Goal: Information Seeking & Learning: Learn about a topic

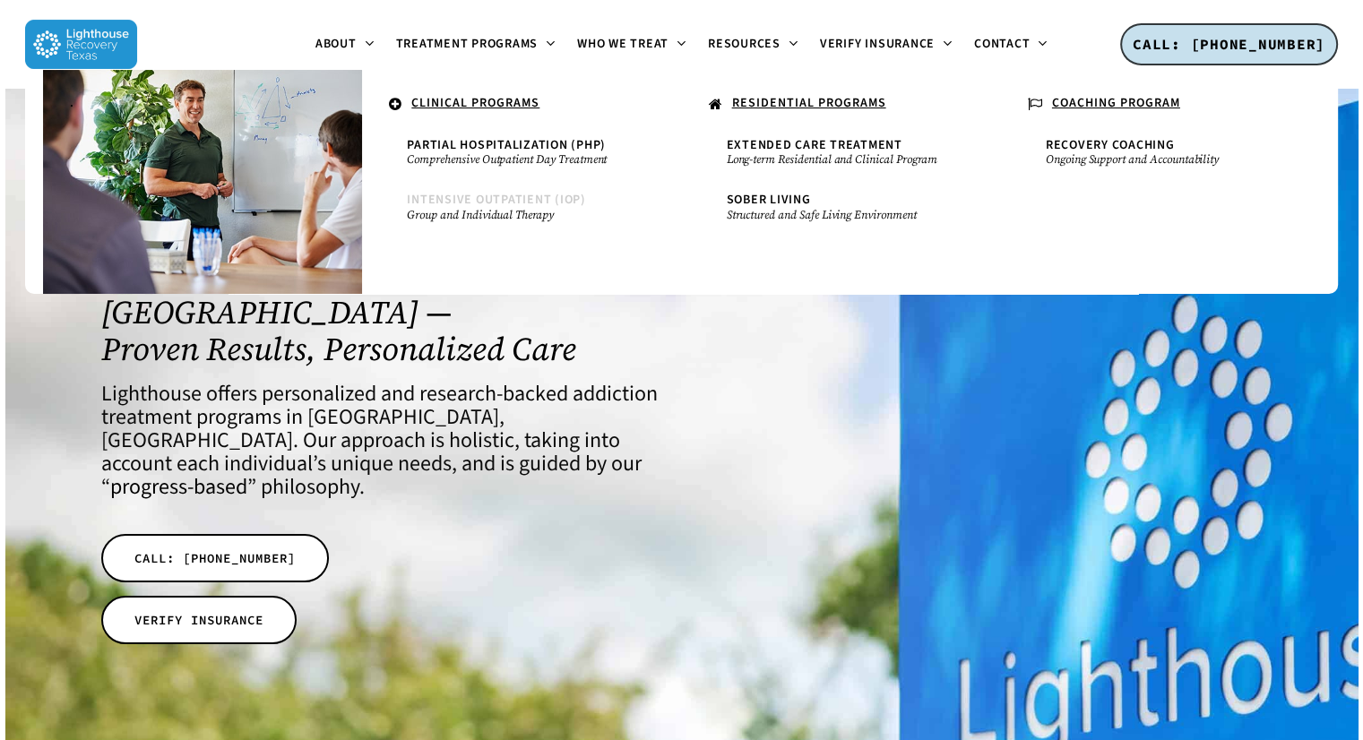
click at [525, 195] on span "Intensive Outpatient (IOP)" at bounding box center [496, 200] width 179 height 18
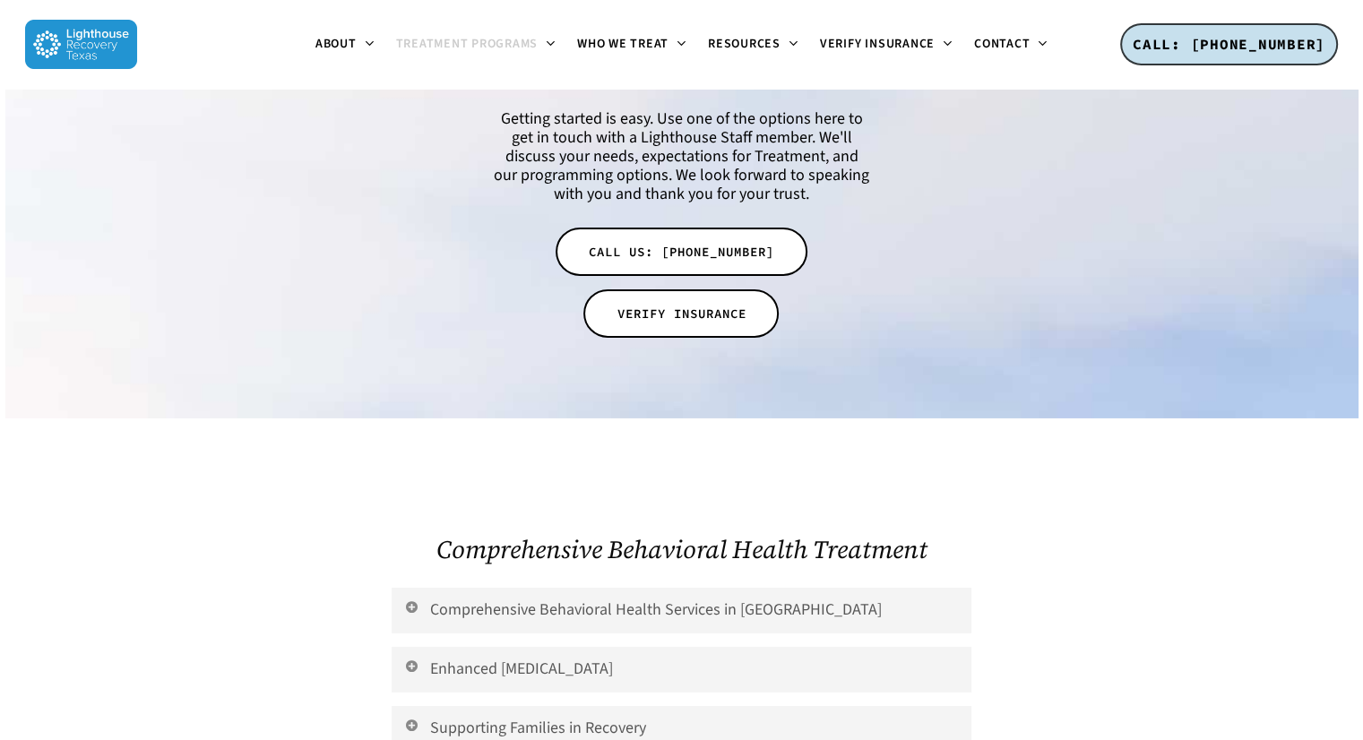
scroll to position [6143, 0]
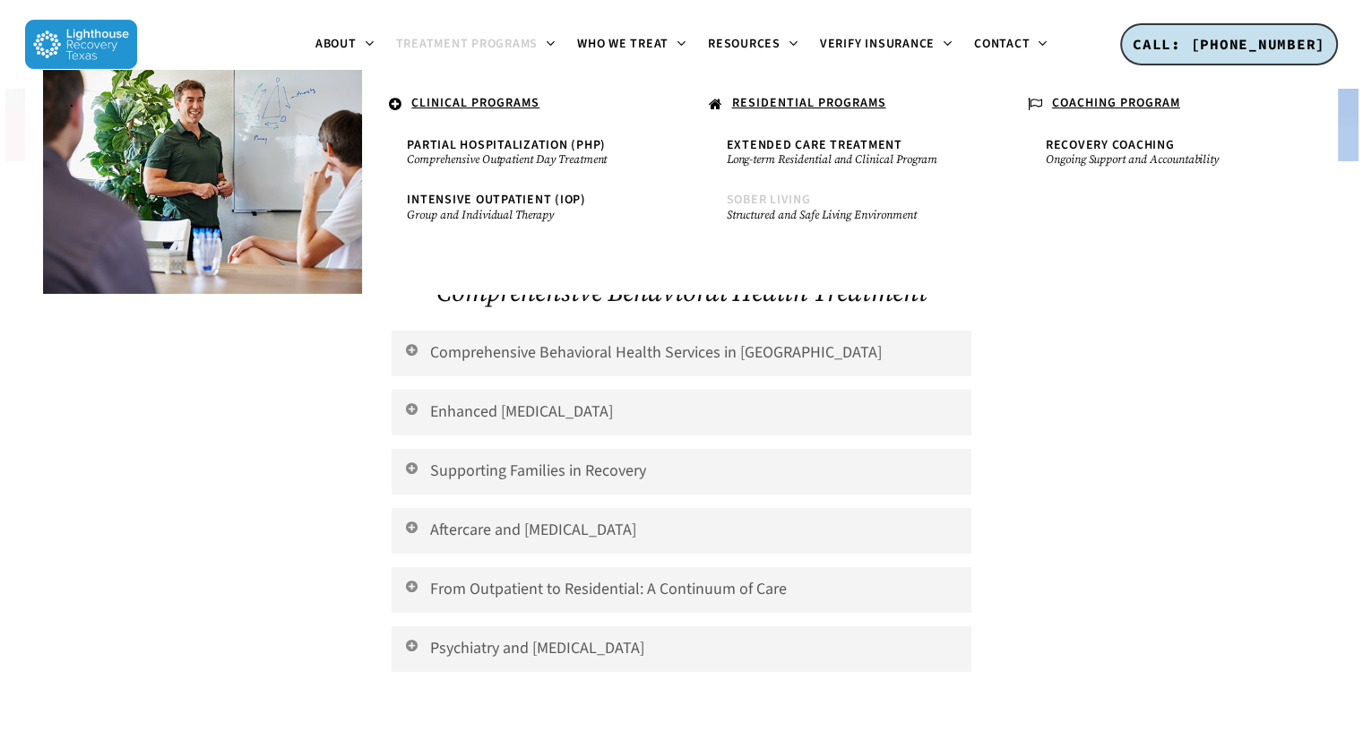
click at [779, 195] on span "Sober Living" at bounding box center [769, 200] width 84 height 18
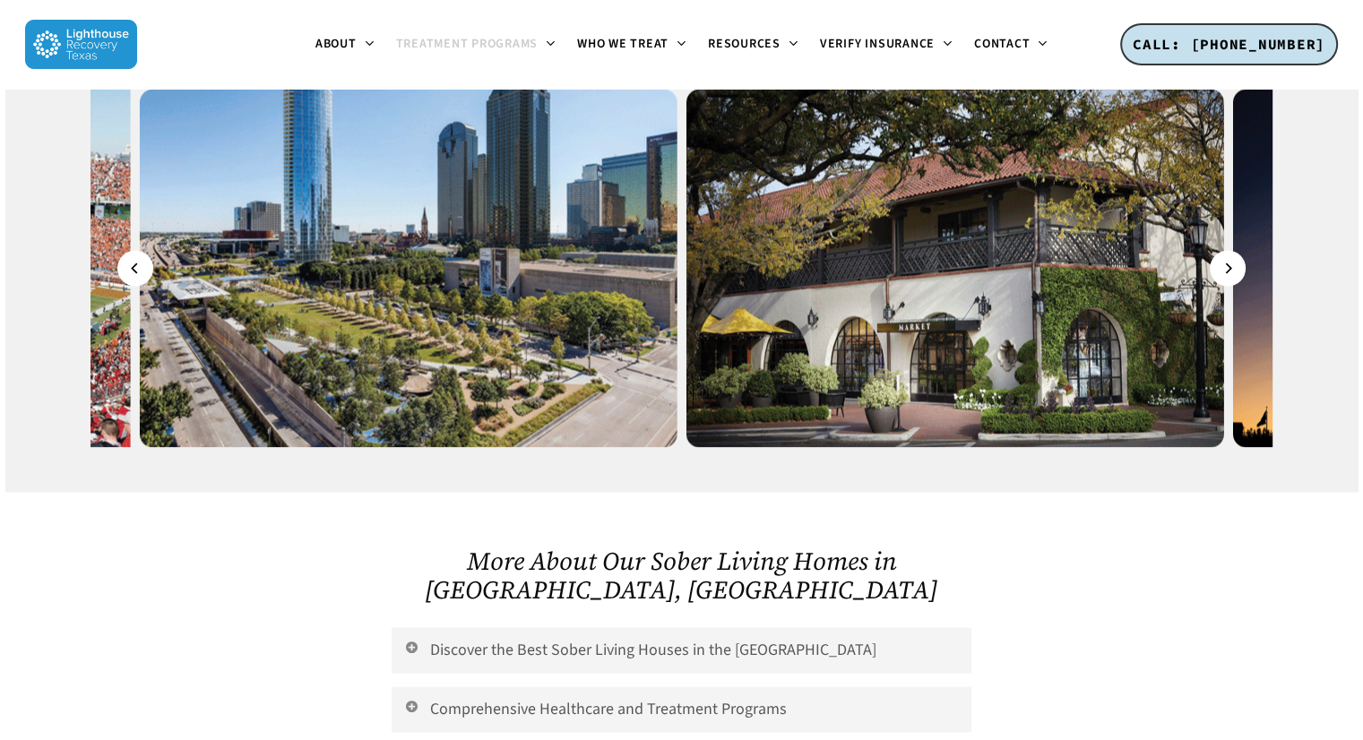
scroll to position [3171, 0]
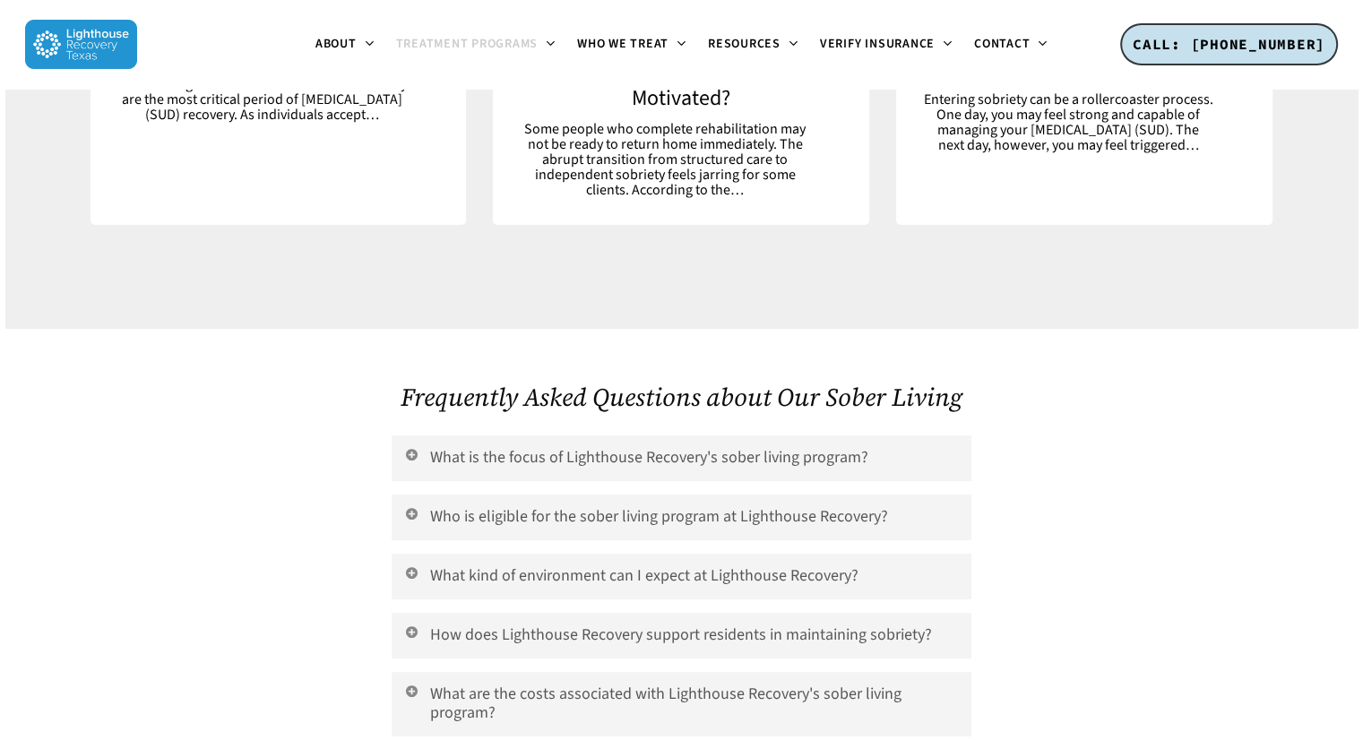
scroll to position [7054, 0]
click at [491, 496] on link "Who is eligible for the sober living program at Lighthouse Recovery?" at bounding box center [681, 519] width 579 height 46
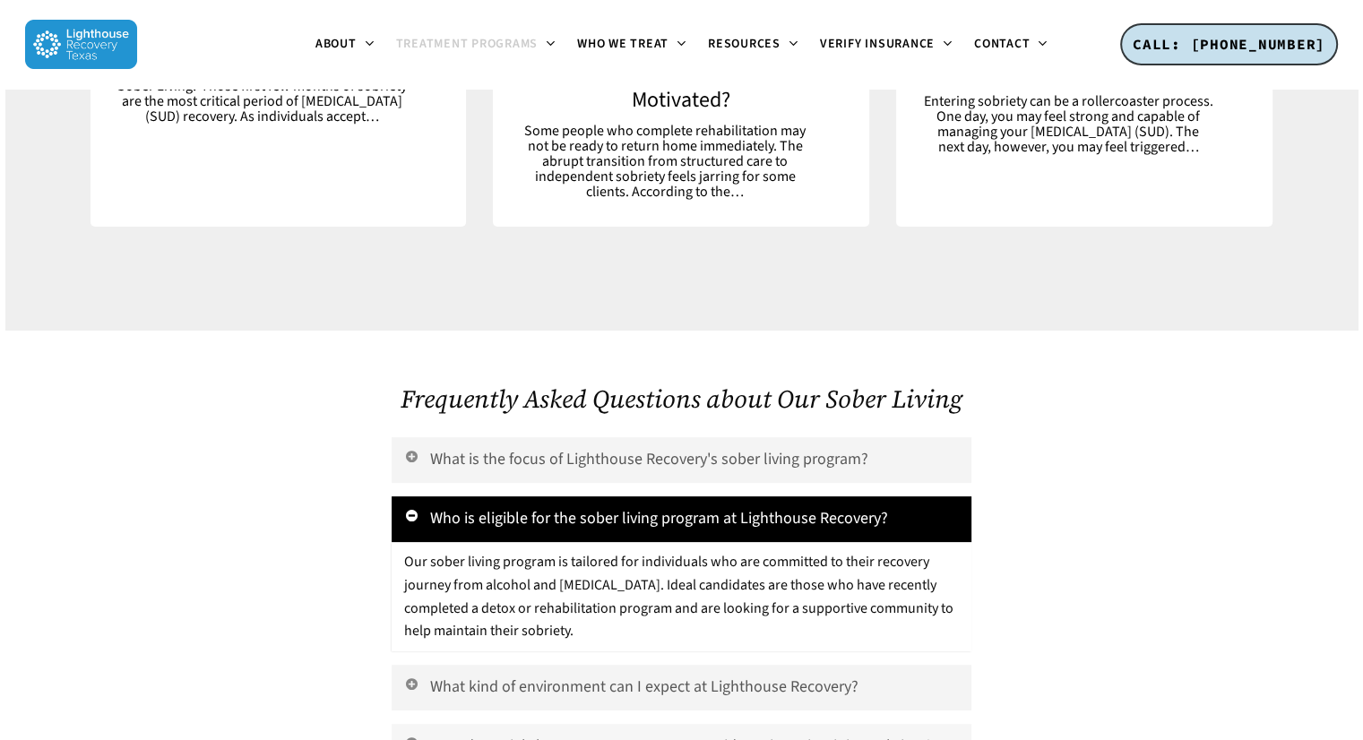
click at [694, 724] on link "How does Lighthouse Recovery support residents in maintaining sobriety?" at bounding box center [681, 747] width 579 height 46
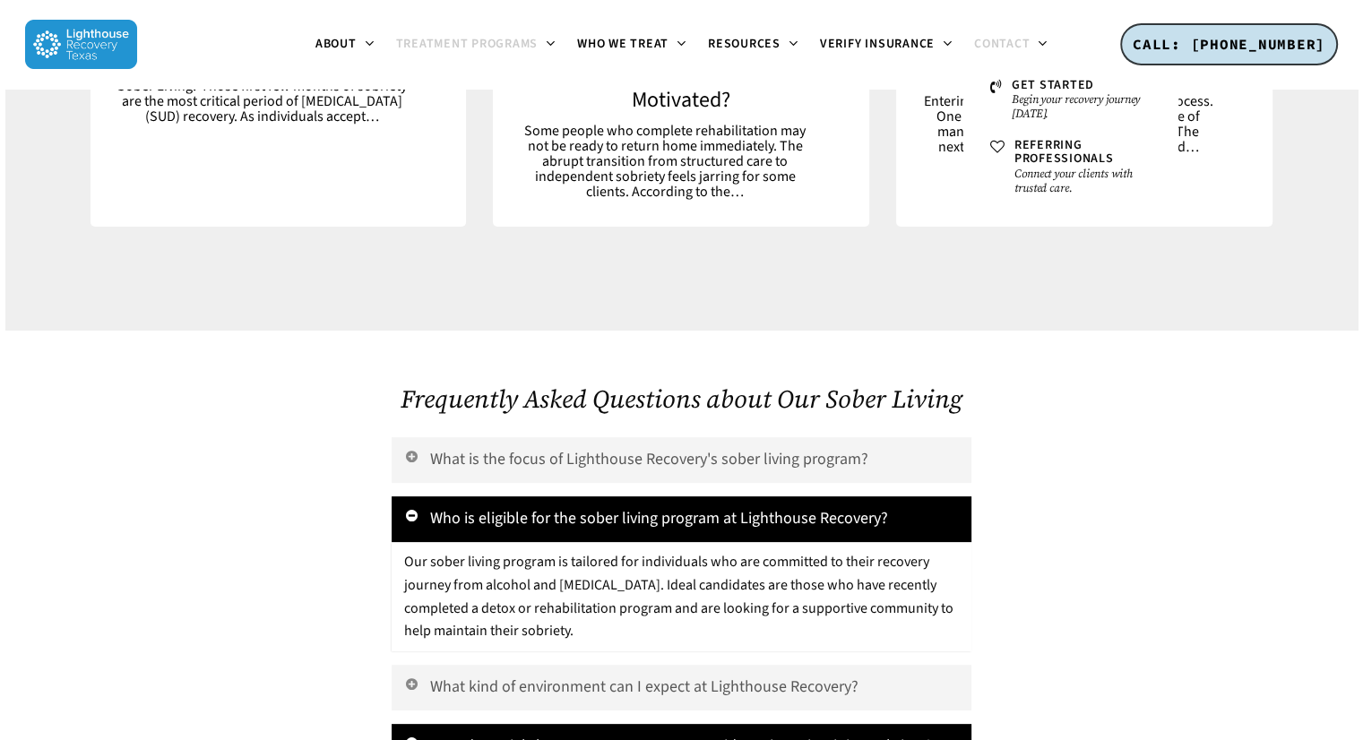
click at [1016, 39] on span "Contact" at bounding box center [1002, 44] width 56 height 18
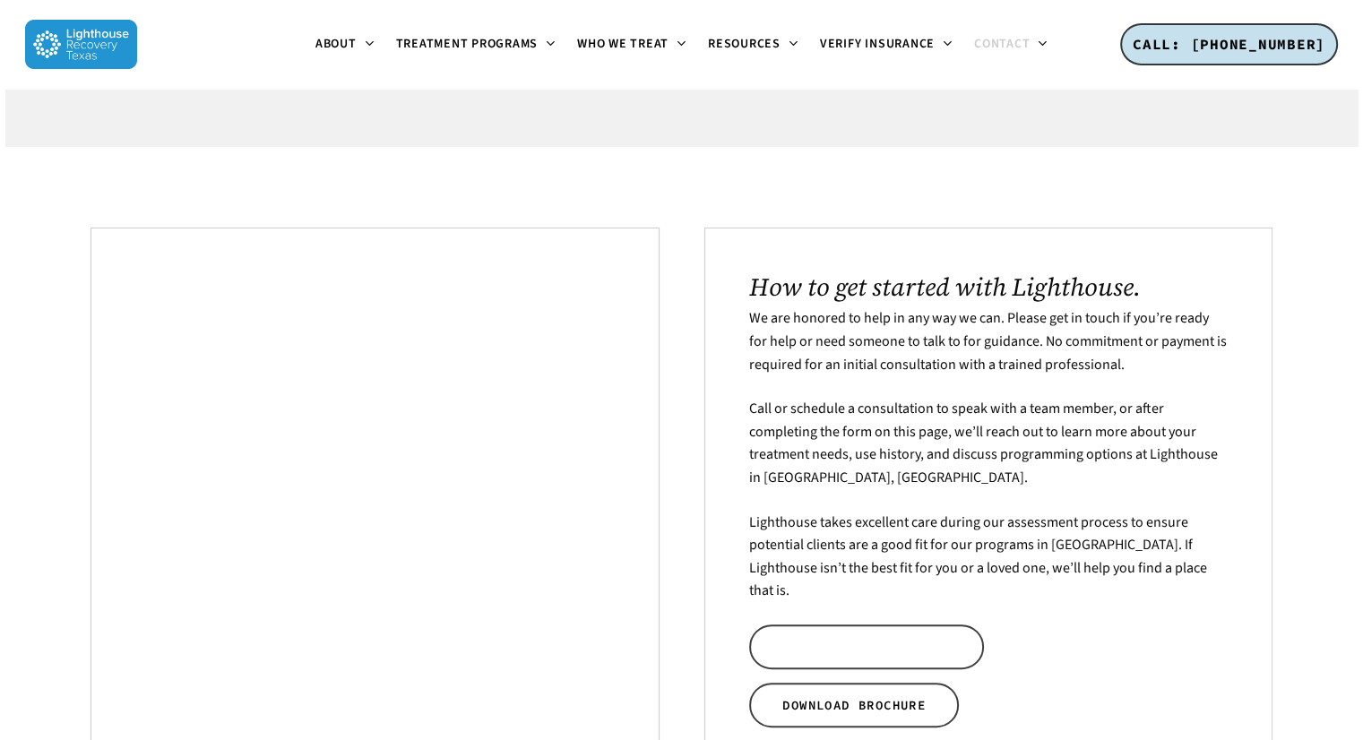
scroll to position [685, 0]
